Goal: Task Accomplishment & Management: Use online tool/utility

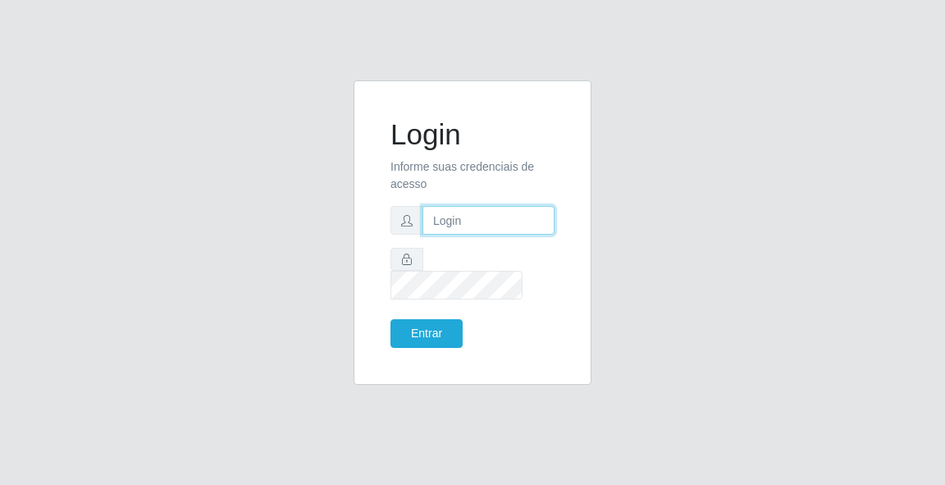
click at [490, 230] on input "text" at bounding box center [488, 220] width 132 height 29
type input "[EMAIL_ADDRESS][DOMAIN_NAME]"
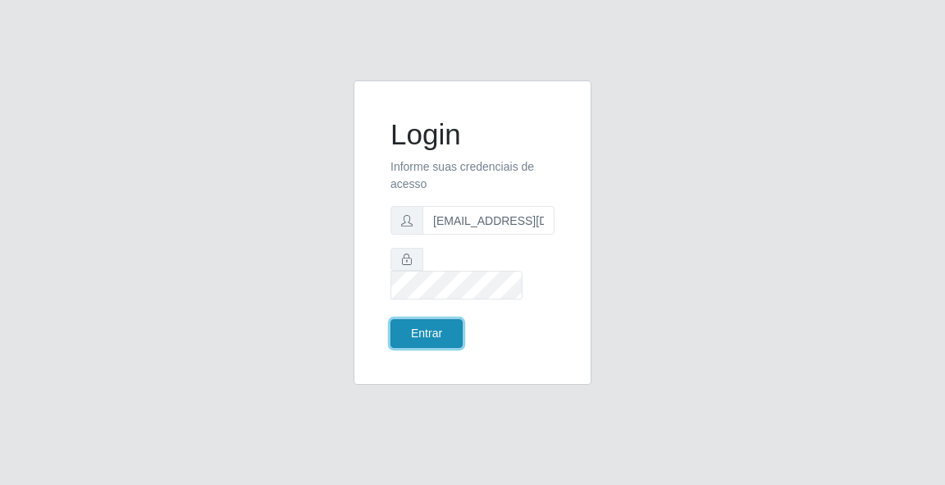
click at [439, 326] on button "Entrar" at bounding box center [426, 333] width 72 height 29
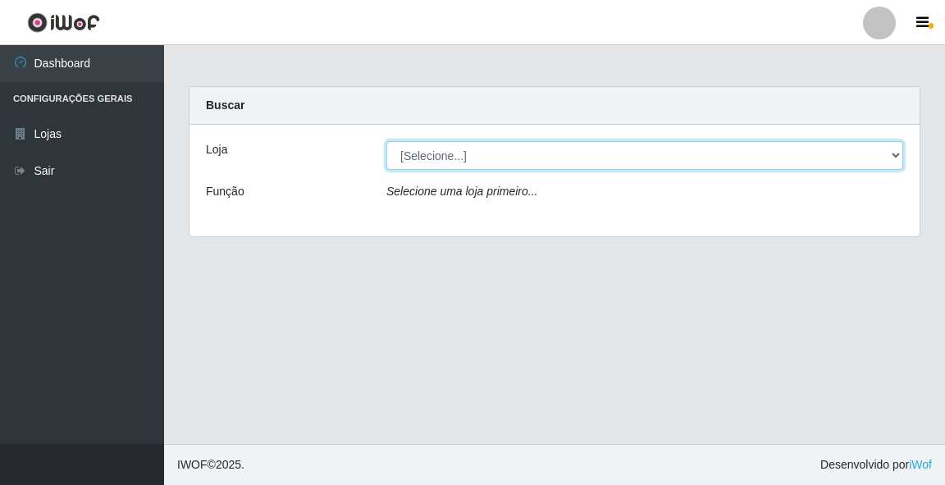
click at [437, 154] on select "[Selecione...] Rede Potiguar 5 - Extremoz" at bounding box center [644, 155] width 517 height 29
select select "79"
click at [386, 141] on select "[Selecione...] Rede Potiguar 5 - Extremoz" at bounding box center [644, 155] width 517 height 29
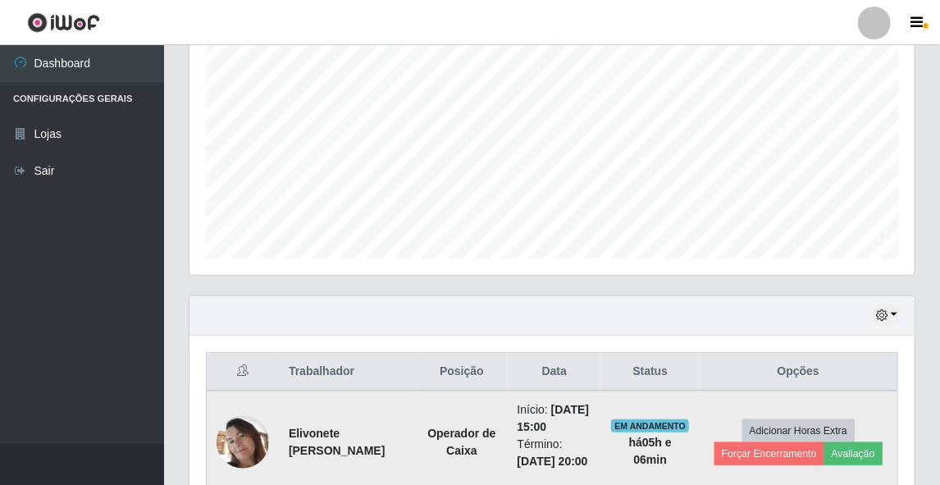
scroll to position [446, 0]
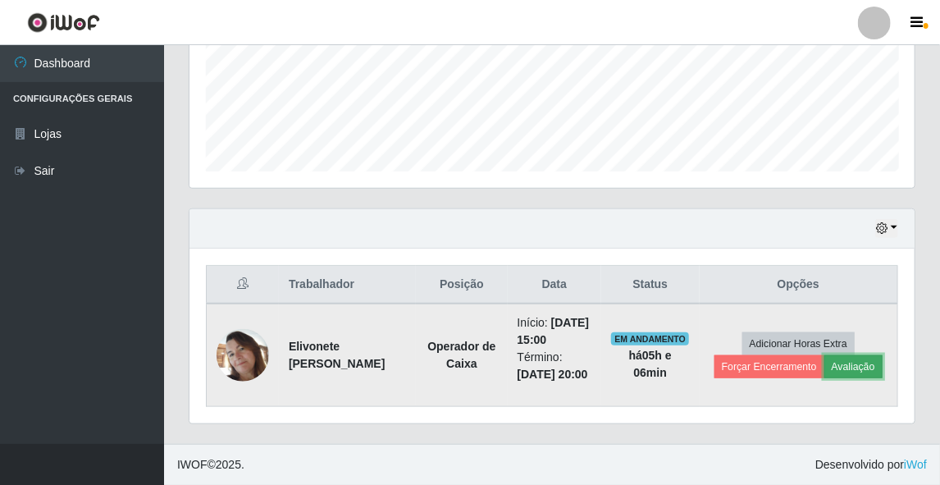
click at [864, 355] on button "Avaliação" at bounding box center [853, 366] width 58 height 23
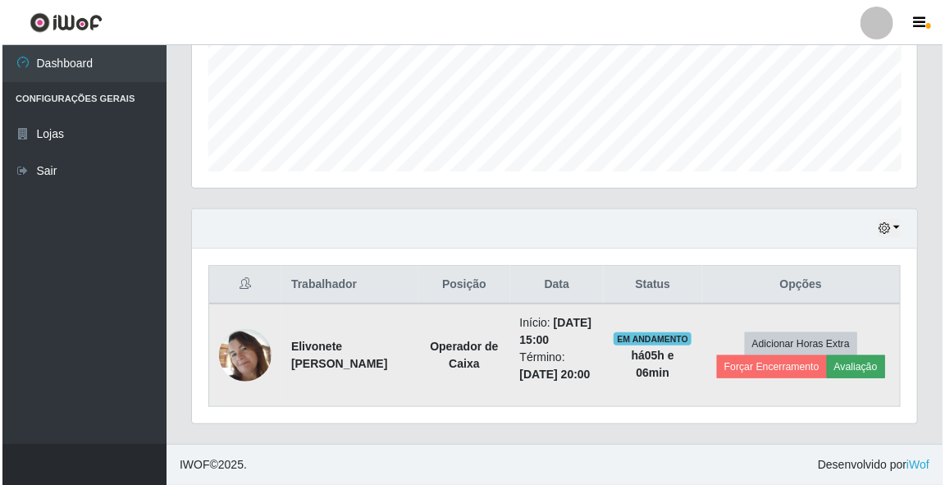
scroll to position [340, 720]
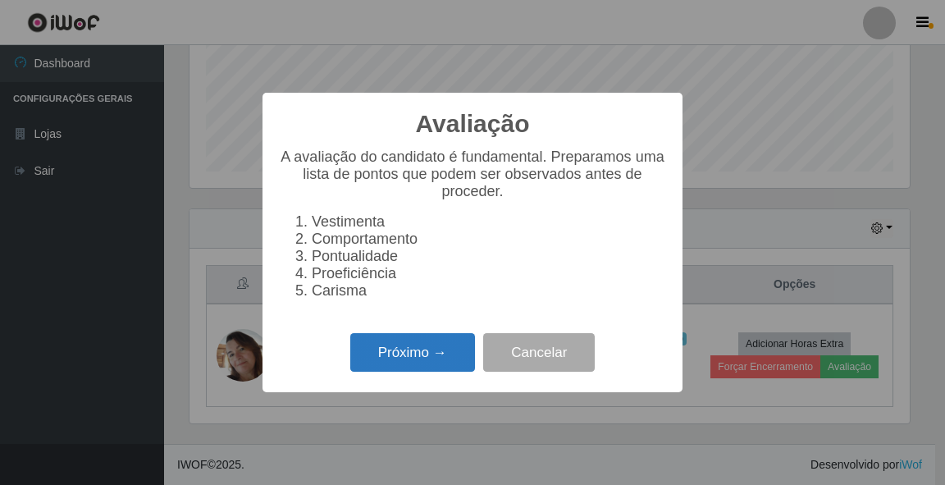
click at [378, 364] on button "Próximo →" at bounding box center [412, 352] width 125 height 39
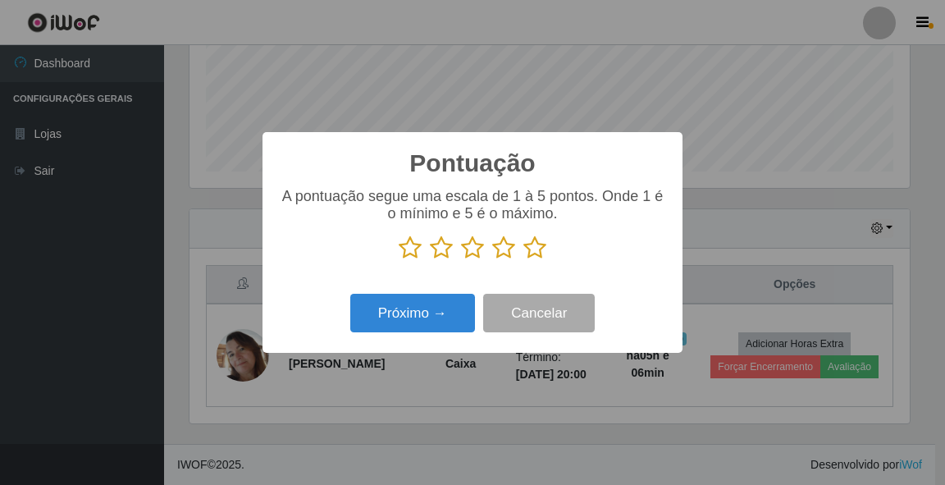
scroll to position [819726, 819346]
click at [531, 250] on icon at bounding box center [534, 247] width 23 height 25
click at [523, 260] on input "radio" at bounding box center [523, 260] width 0 height 0
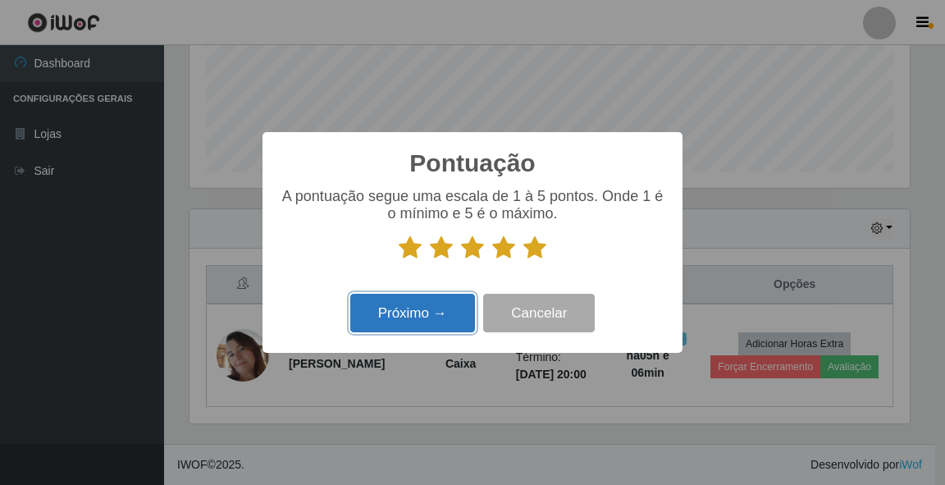
click at [463, 303] on button "Próximo →" at bounding box center [412, 313] width 125 height 39
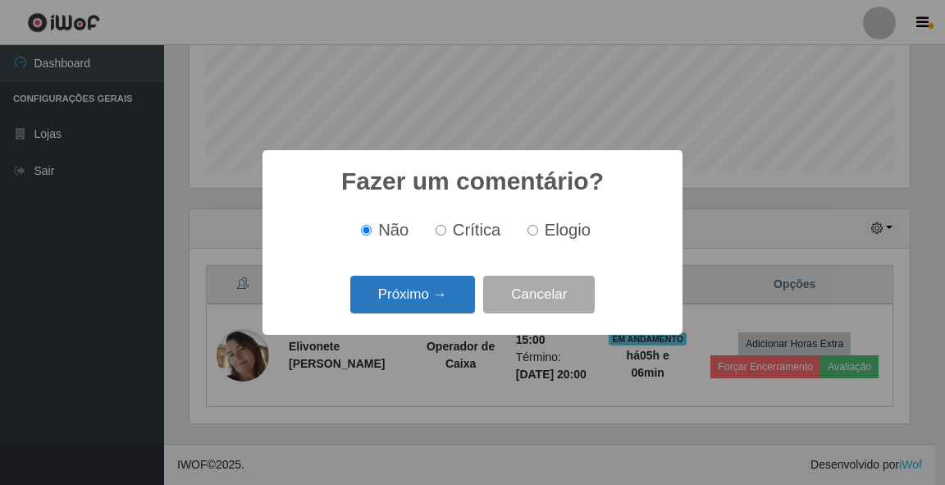
click at [431, 299] on button "Próximo →" at bounding box center [412, 295] width 125 height 39
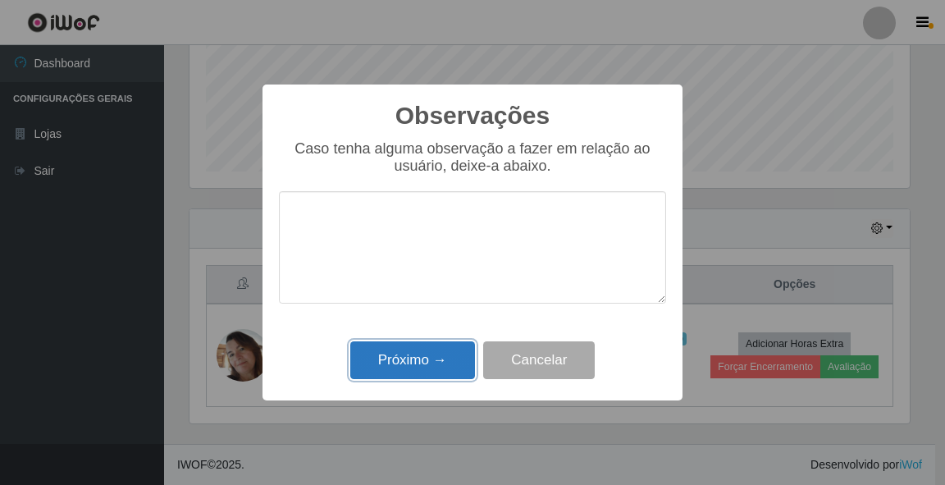
click at [418, 362] on button "Próximo →" at bounding box center [412, 360] width 125 height 39
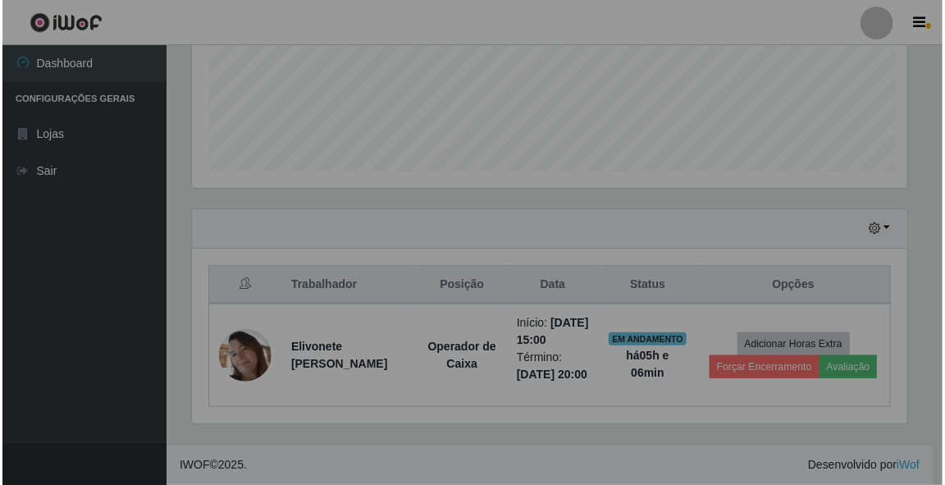
scroll to position [340, 725]
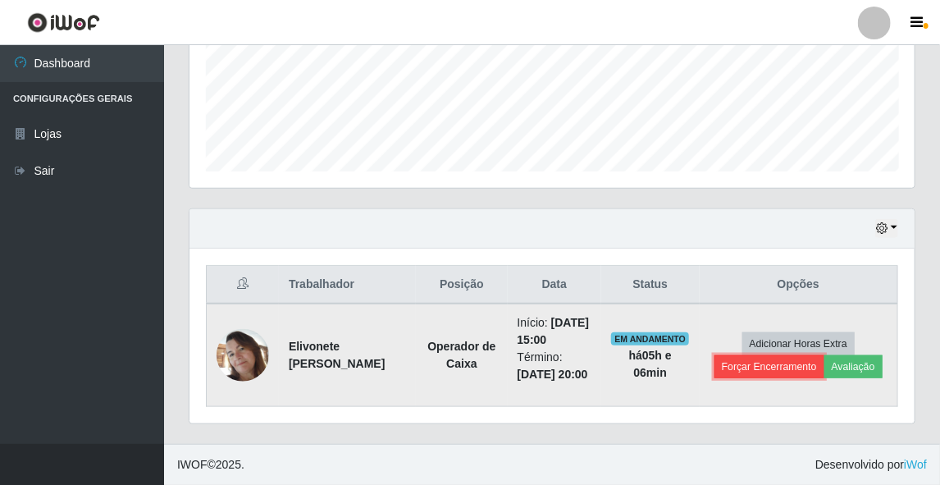
click at [731, 355] on button "Forçar Encerramento" at bounding box center [769, 366] width 110 height 23
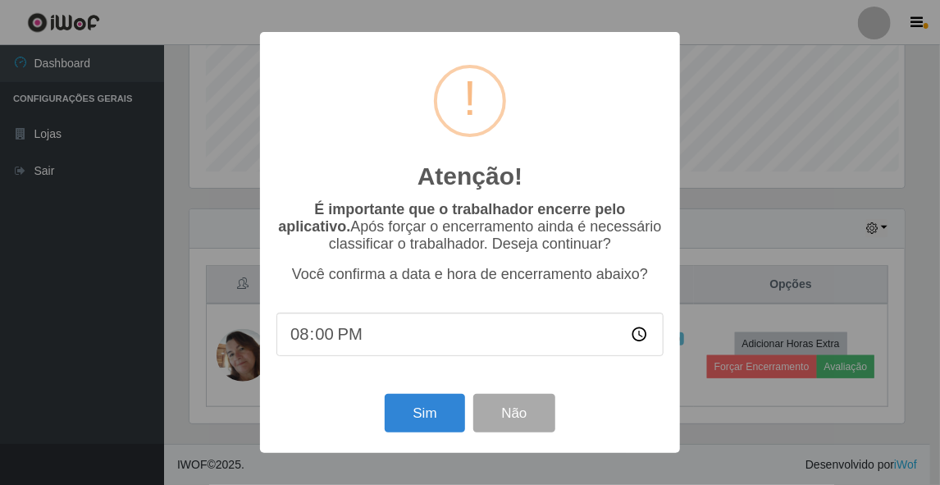
scroll to position [340, 720]
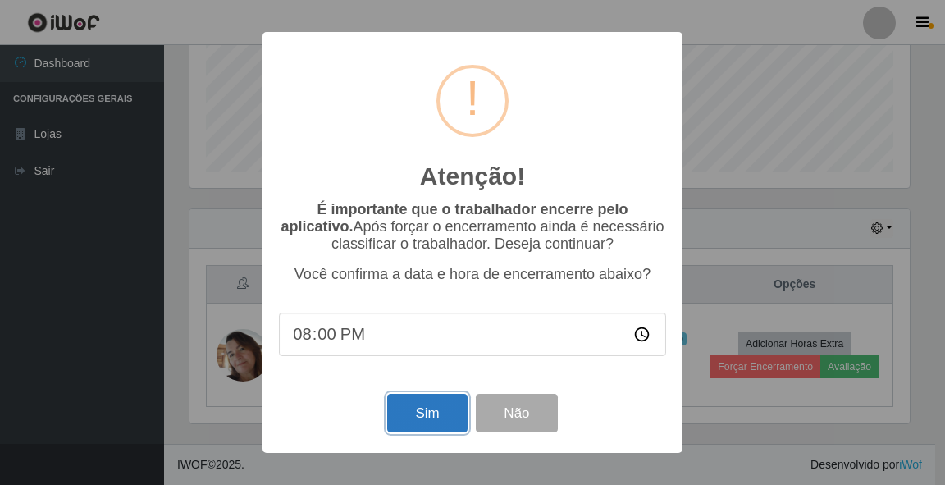
click at [435, 417] on button "Sim" at bounding box center [427, 413] width 80 height 39
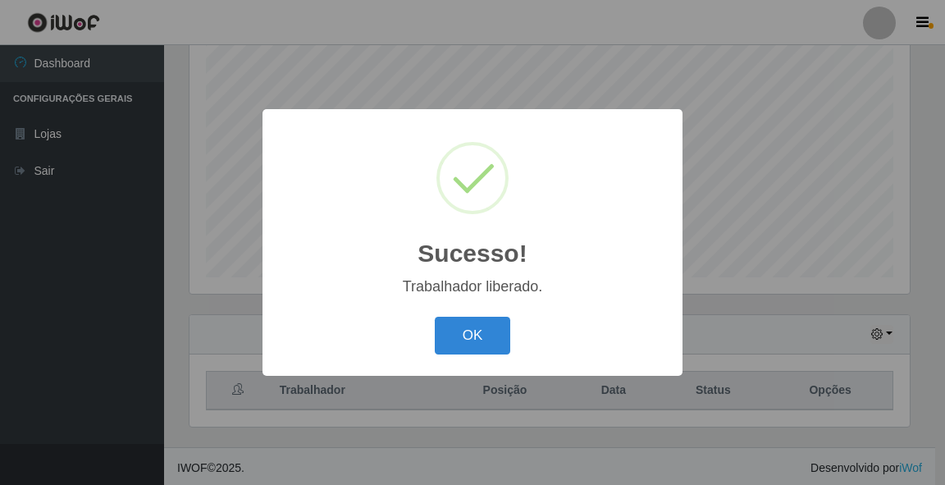
click at [524, 290] on div "Trabalhador liberado." at bounding box center [472, 286] width 387 height 17
click at [486, 344] on button "OK" at bounding box center [473, 336] width 76 height 39
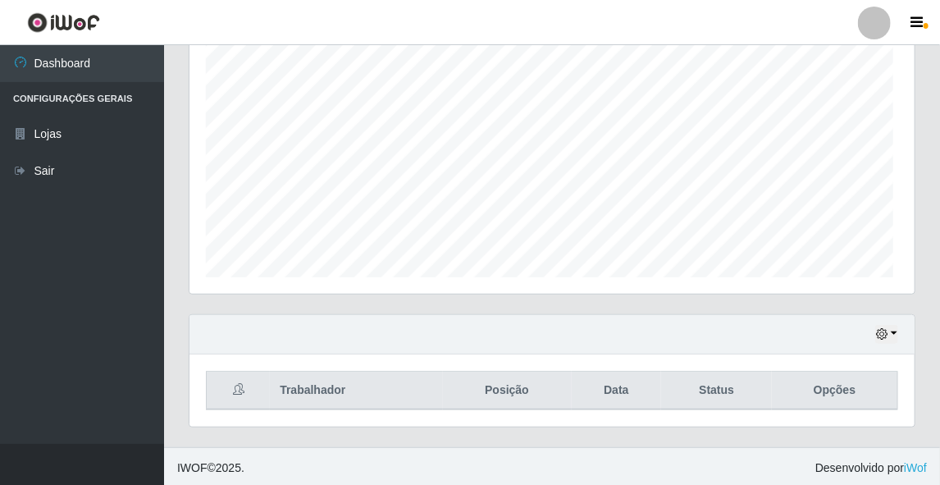
scroll to position [340, 725]
click at [896, 332] on button "button" at bounding box center [886, 334] width 23 height 19
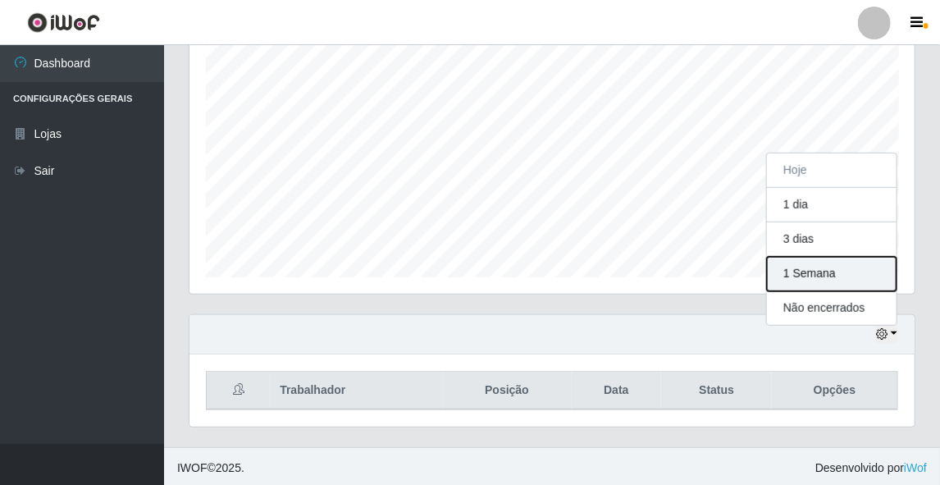
click at [846, 272] on button "1 Semana" at bounding box center [832, 274] width 130 height 34
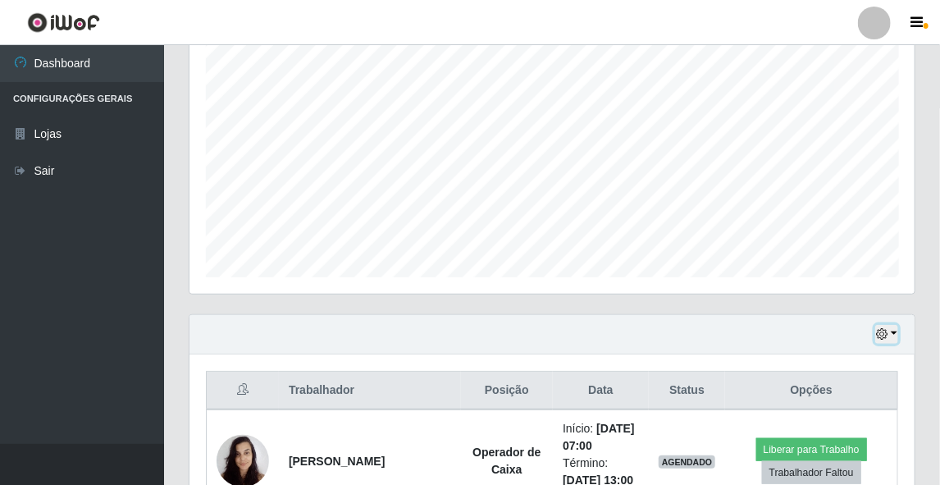
click at [896, 334] on button "button" at bounding box center [886, 334] width 23 height 19
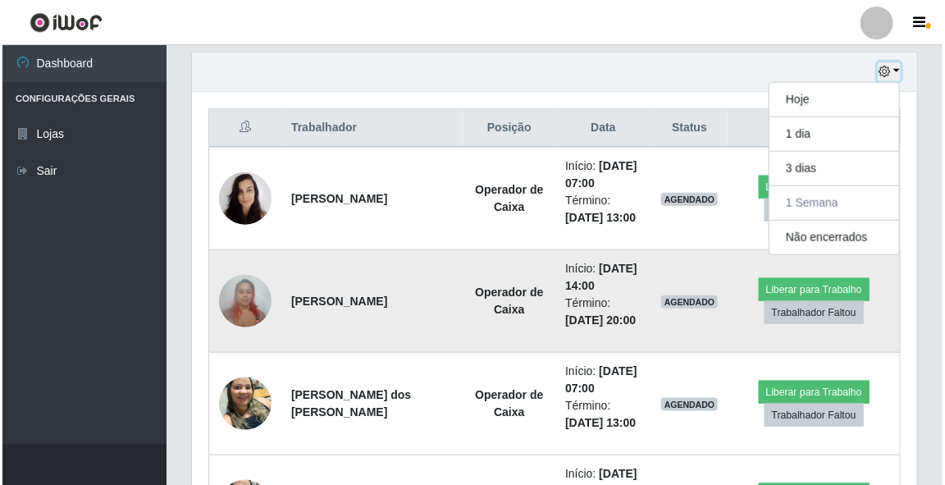
scroll to position [506, 0]
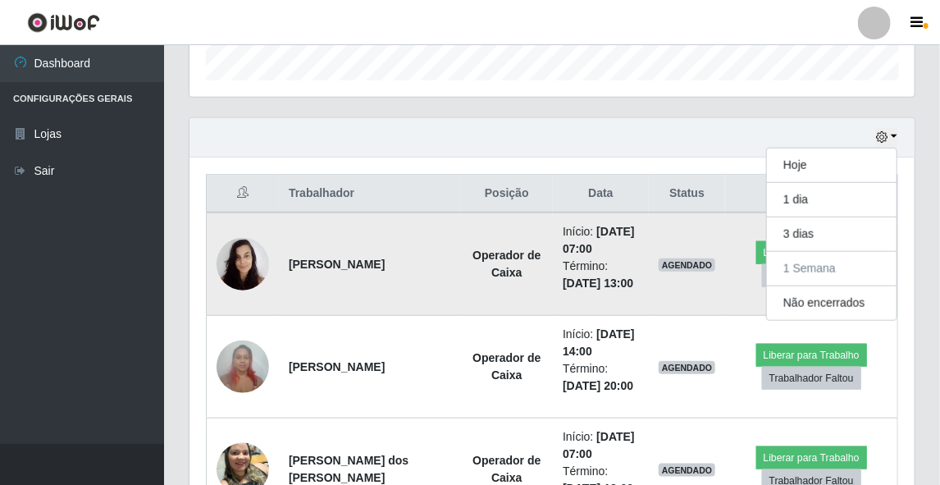
click at [248, 253] on img at bounding box center [242, 264] width 52 height 70
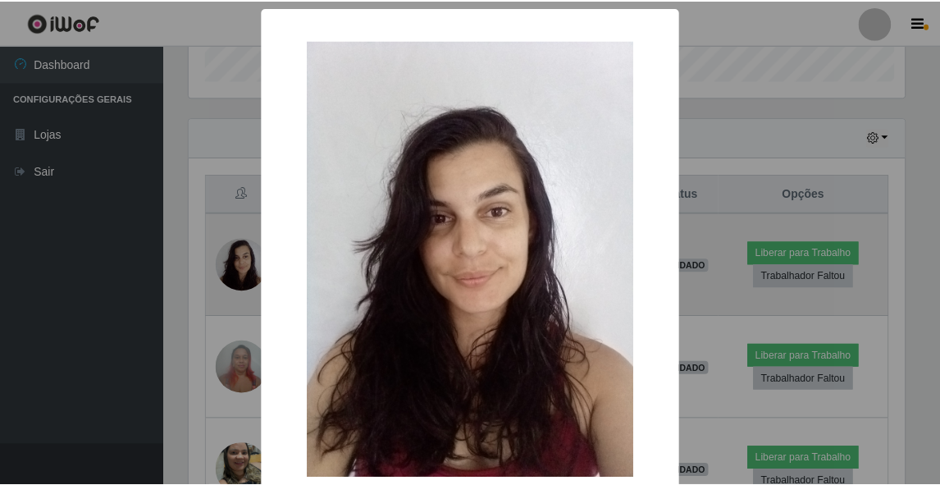
scroll to position [340, 720]
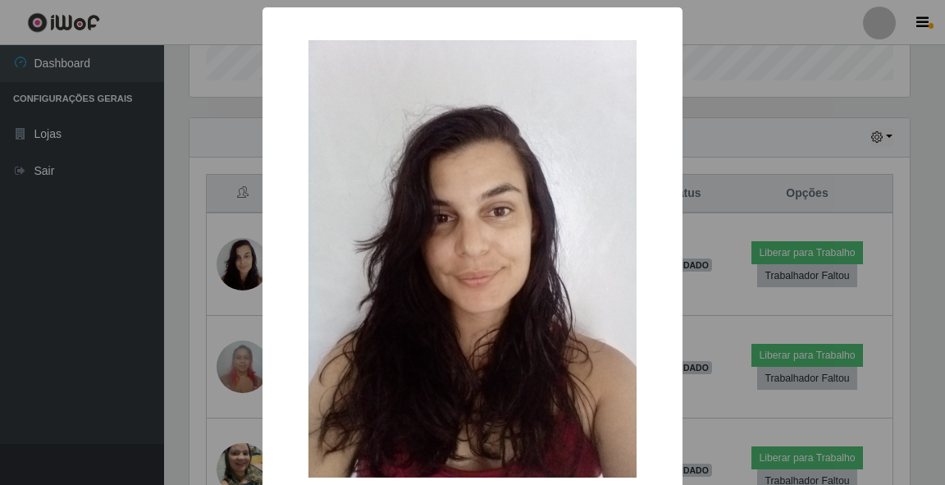
click at [532, 292] on img at bounding box center [472, 258] width 328 height 437
click at [235, 255] on div "× OK Cancel" at bounding box center [472, 242] width 945 height 485
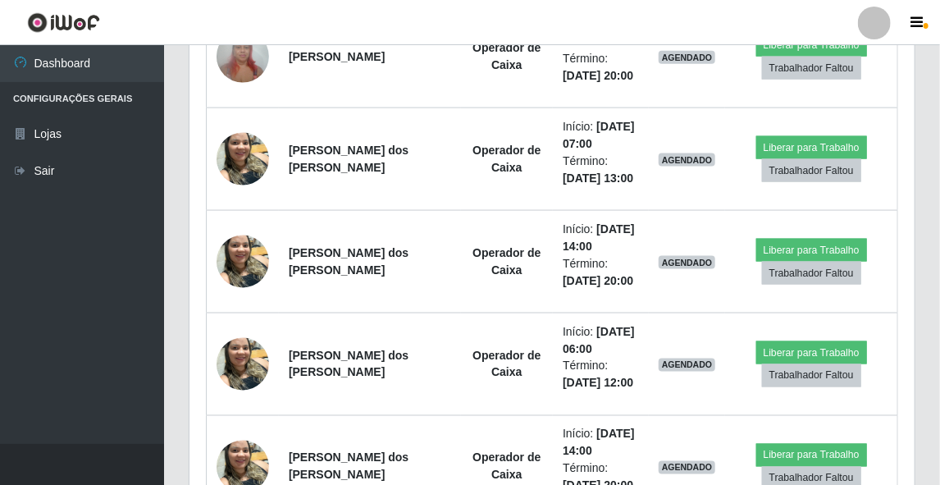
scroll to position [685, 0]
